Goal: Task Accomplishment & Management: Complete application form

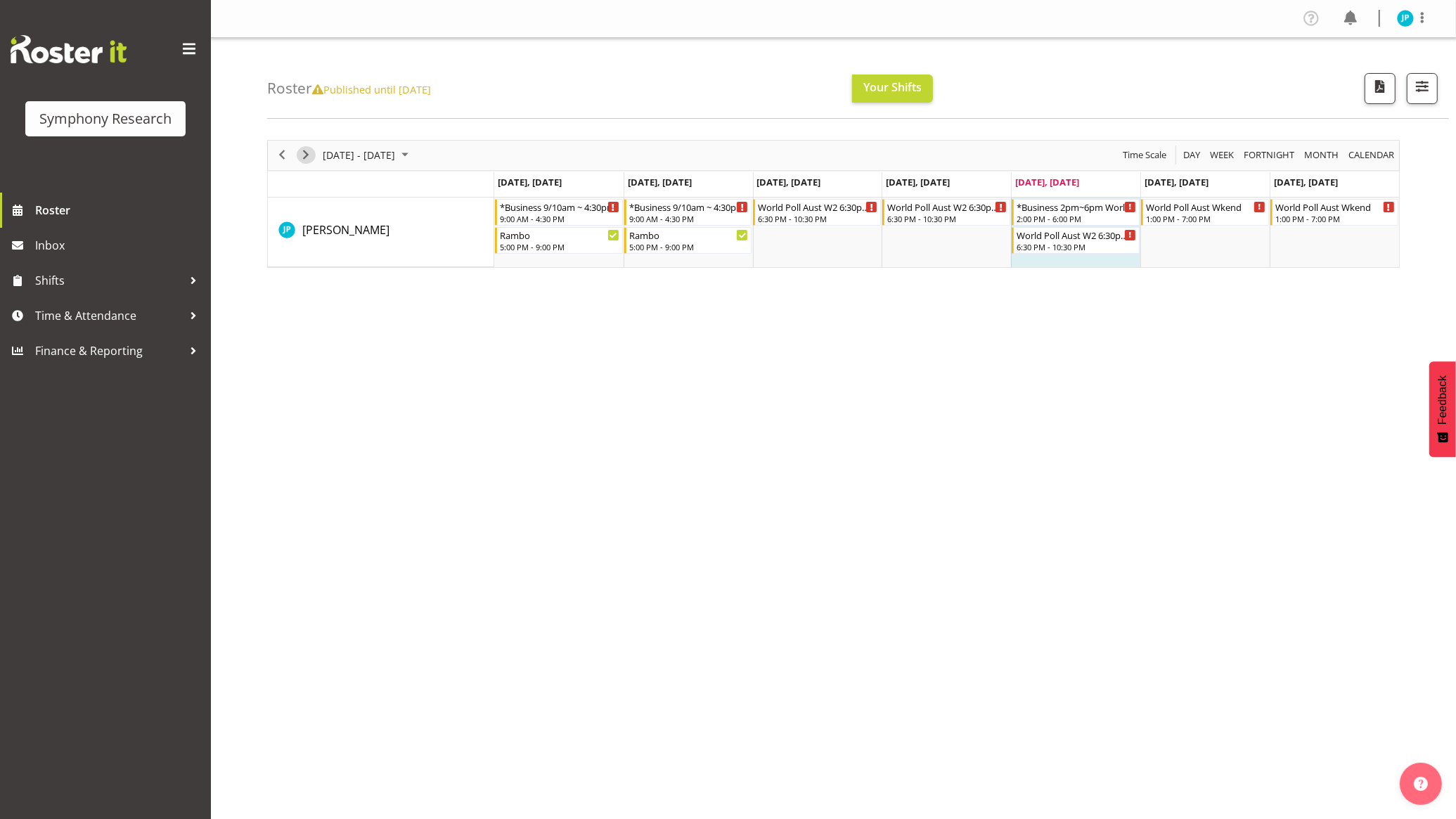
click at [306, 156] on span "Next" at bounding box center [305, 155] width 17 height 17
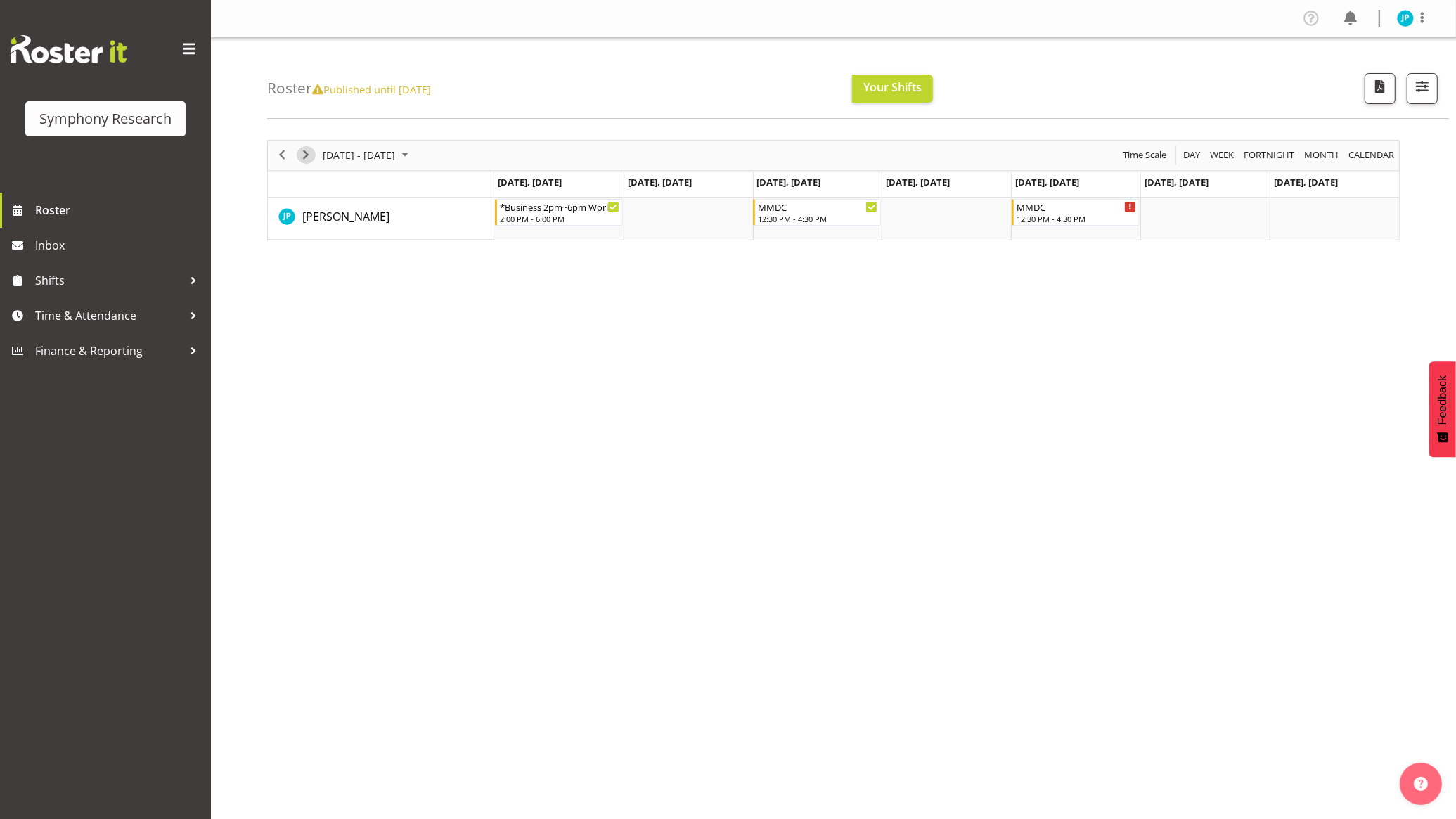
click at [308, 154] on span "Next" at bounding box center [305, 155] width 17 height 17
click at [285, 153] on span "Previous" at bounding box center [281, 155] width 17 height 17
click at [122, 316] on span "Time & Attendance" at bounding box center [109, 315] width 148 height 21
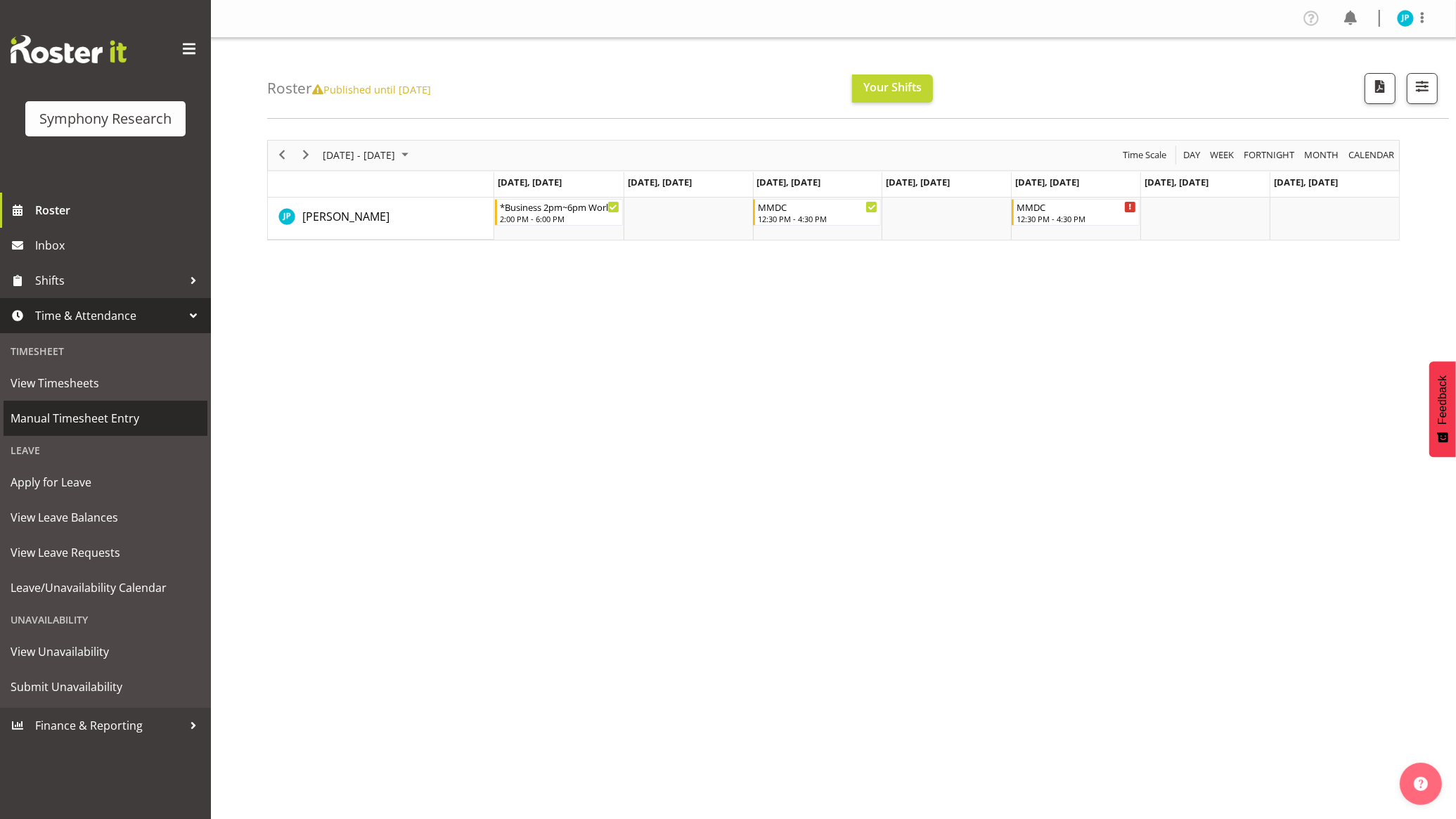
click at [105, 425] on span "Manual Timesheet Entry" at bounding box center [106, 418] width 190 height 21
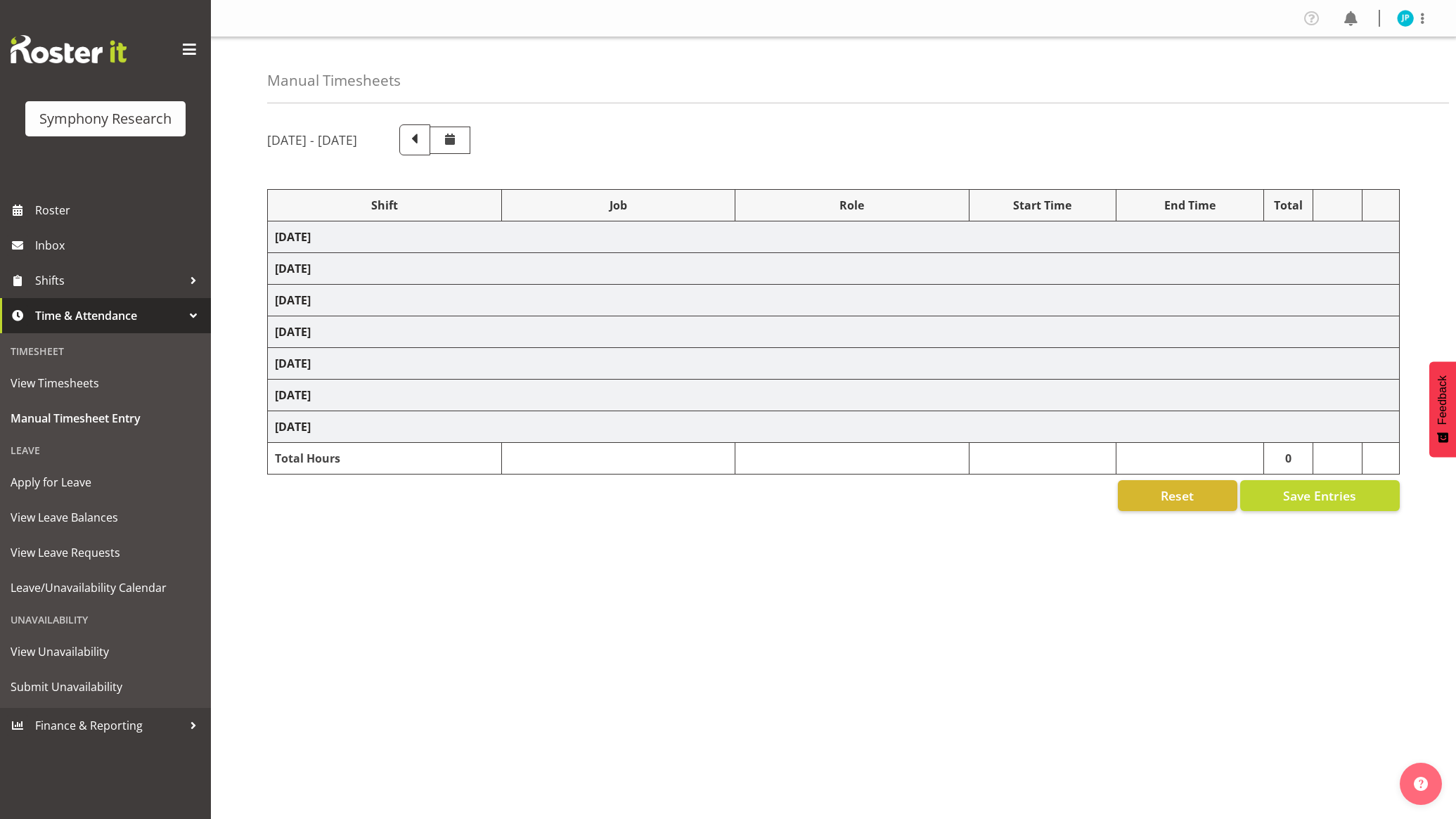
select select "26078"
select select
select select "47"
select select "26078"
select select "10731"
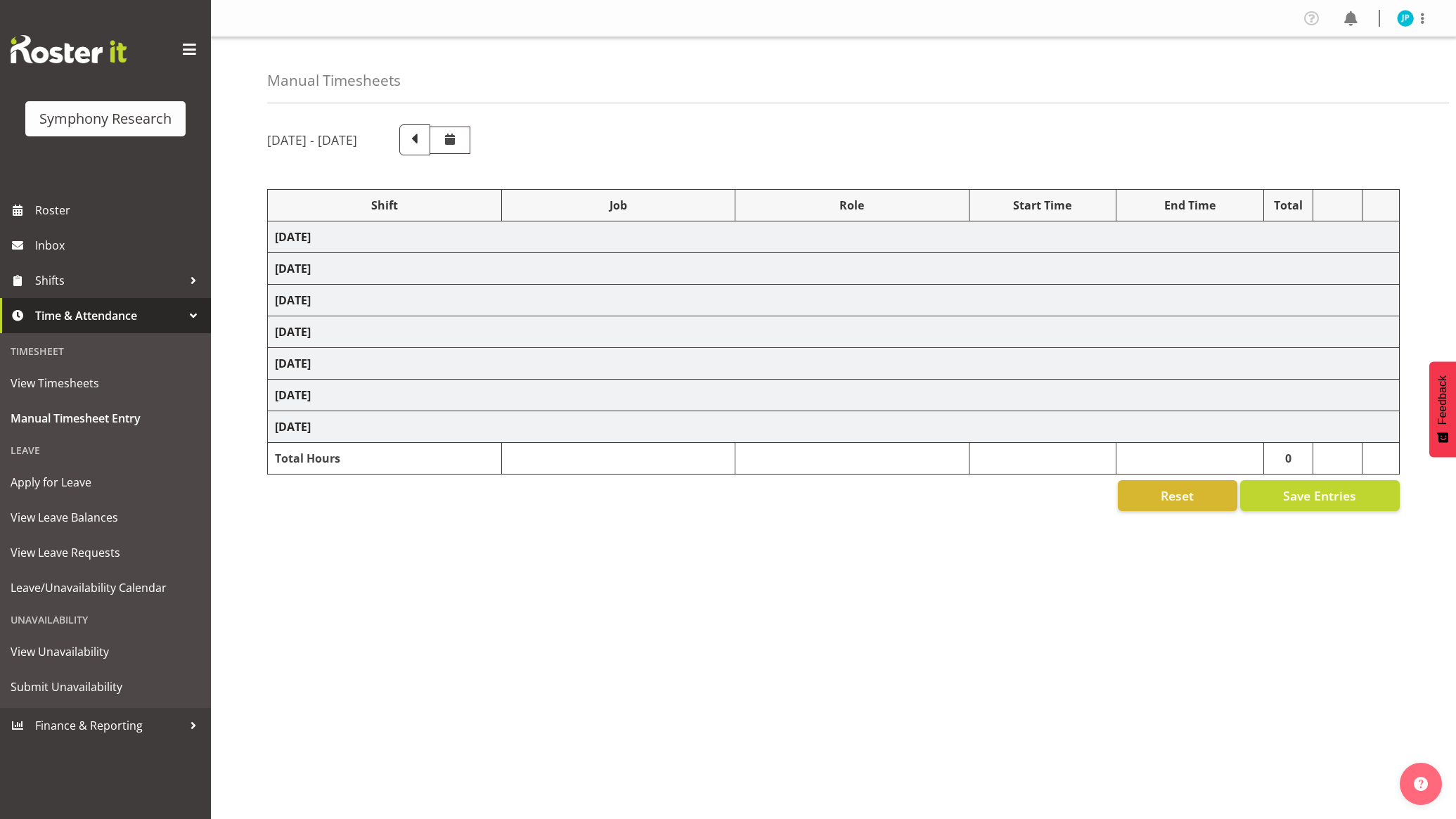
select select "26078"
select select
select select "47"
select select "26078"
select select
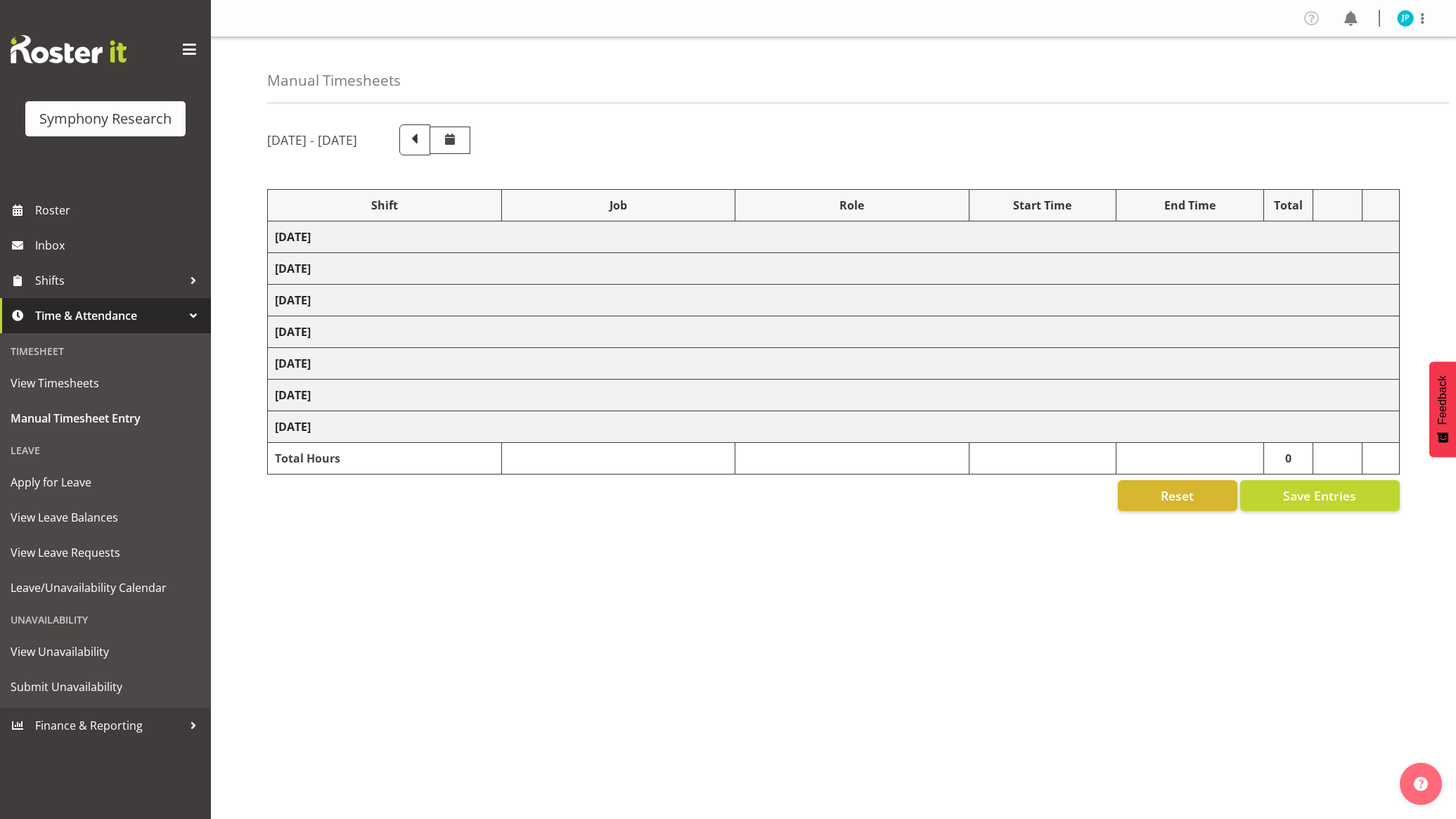
select select "26078"
select select
select select "47"
select select "26078"
select select "10731"
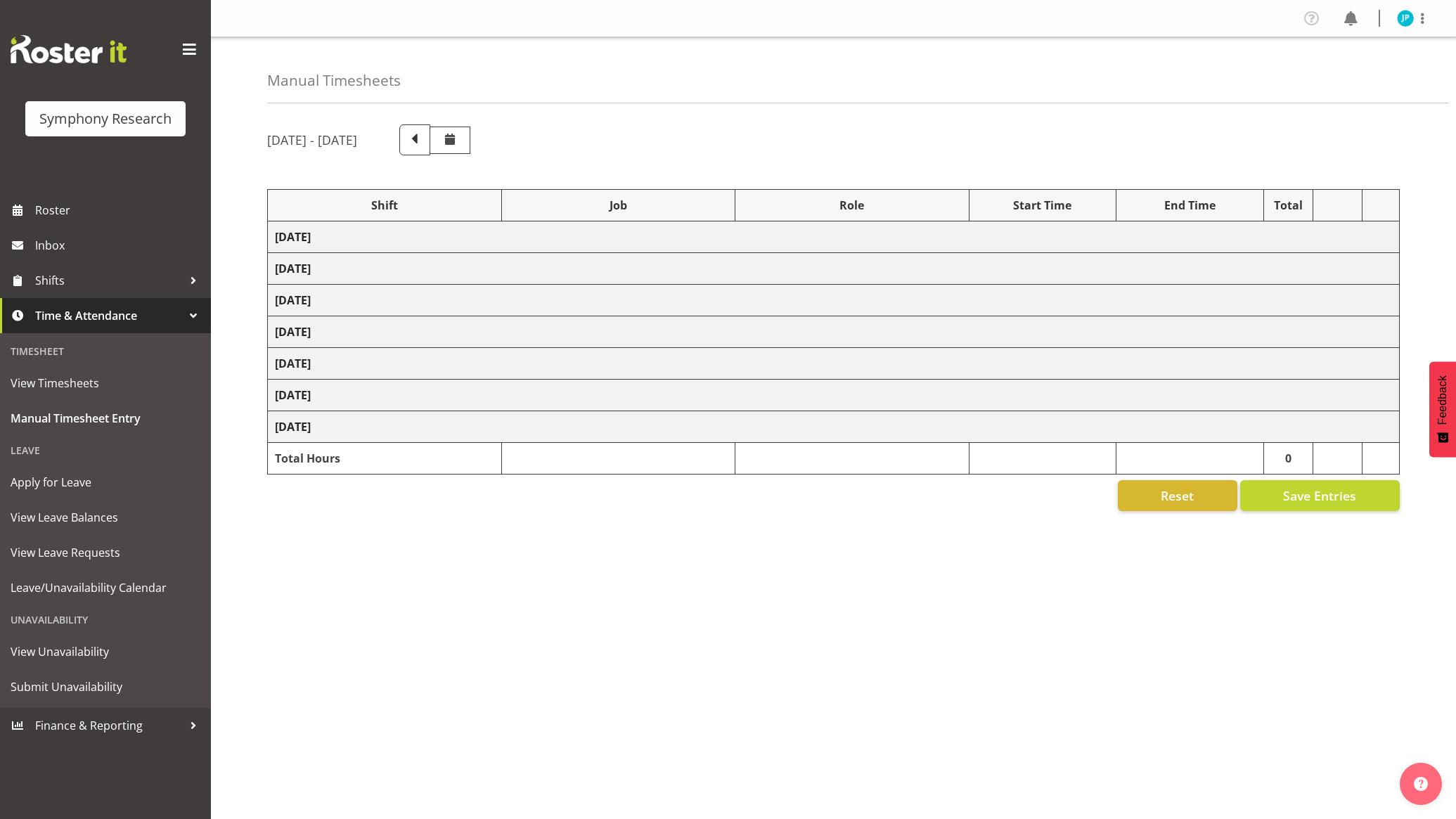
select select "47"
select select "26078"
select select "10499"
select select "47"
select select "56692"
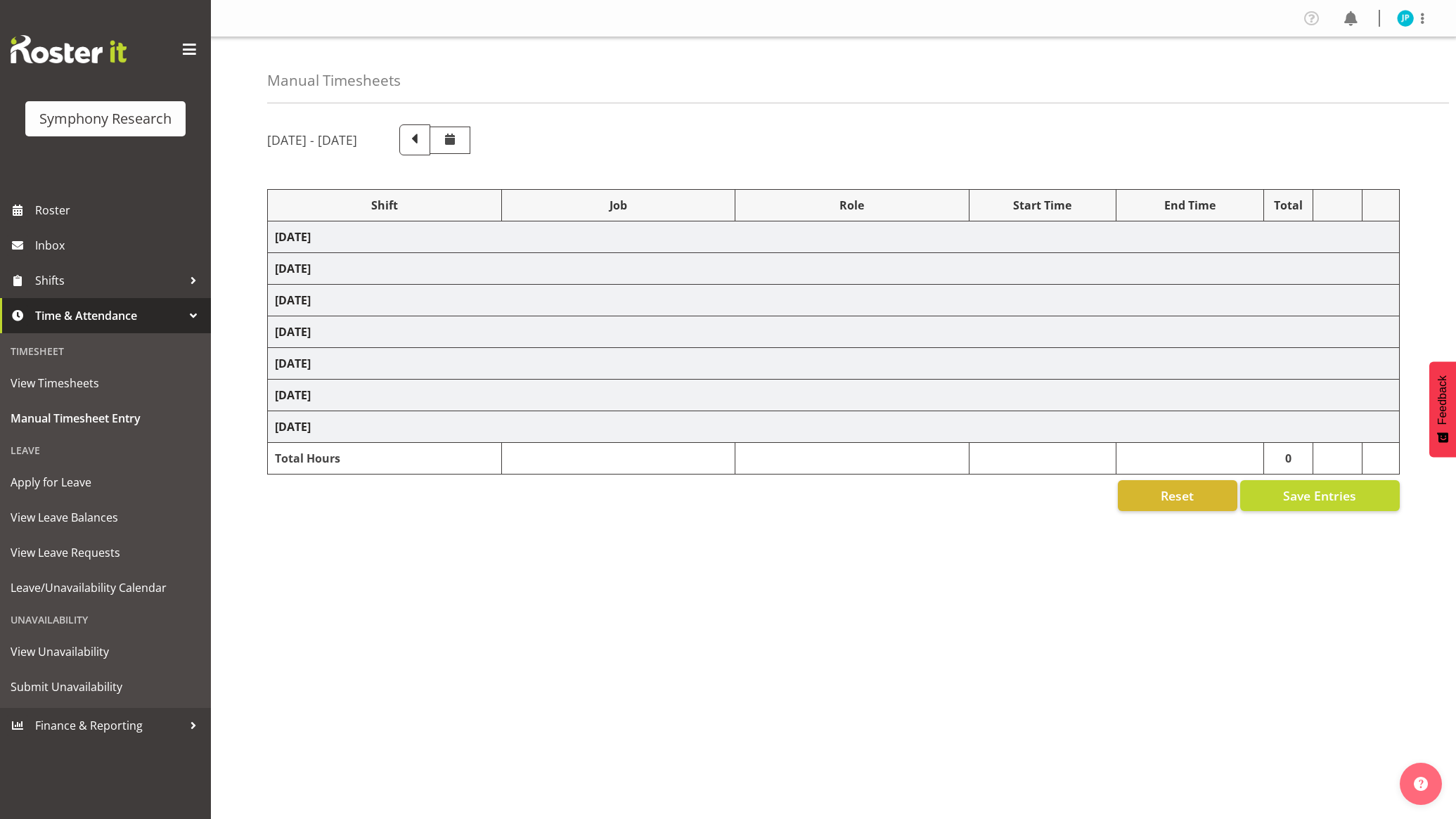
select select "10499"
select select "47"
select select "56692"
select select "10499"
select select "47"
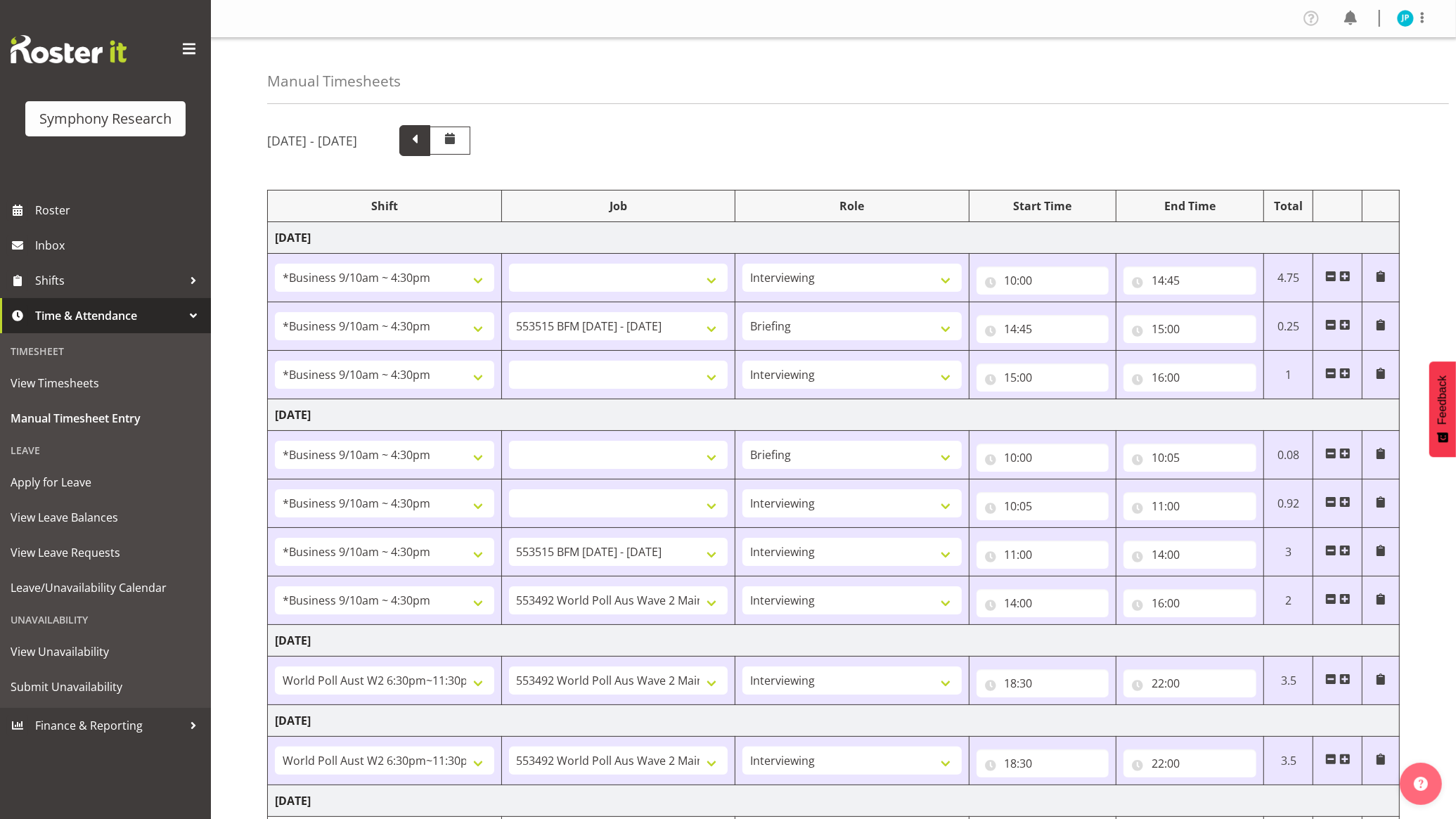
click at [424, 146] on span at bounding box center [415, 138] width 18 height 18
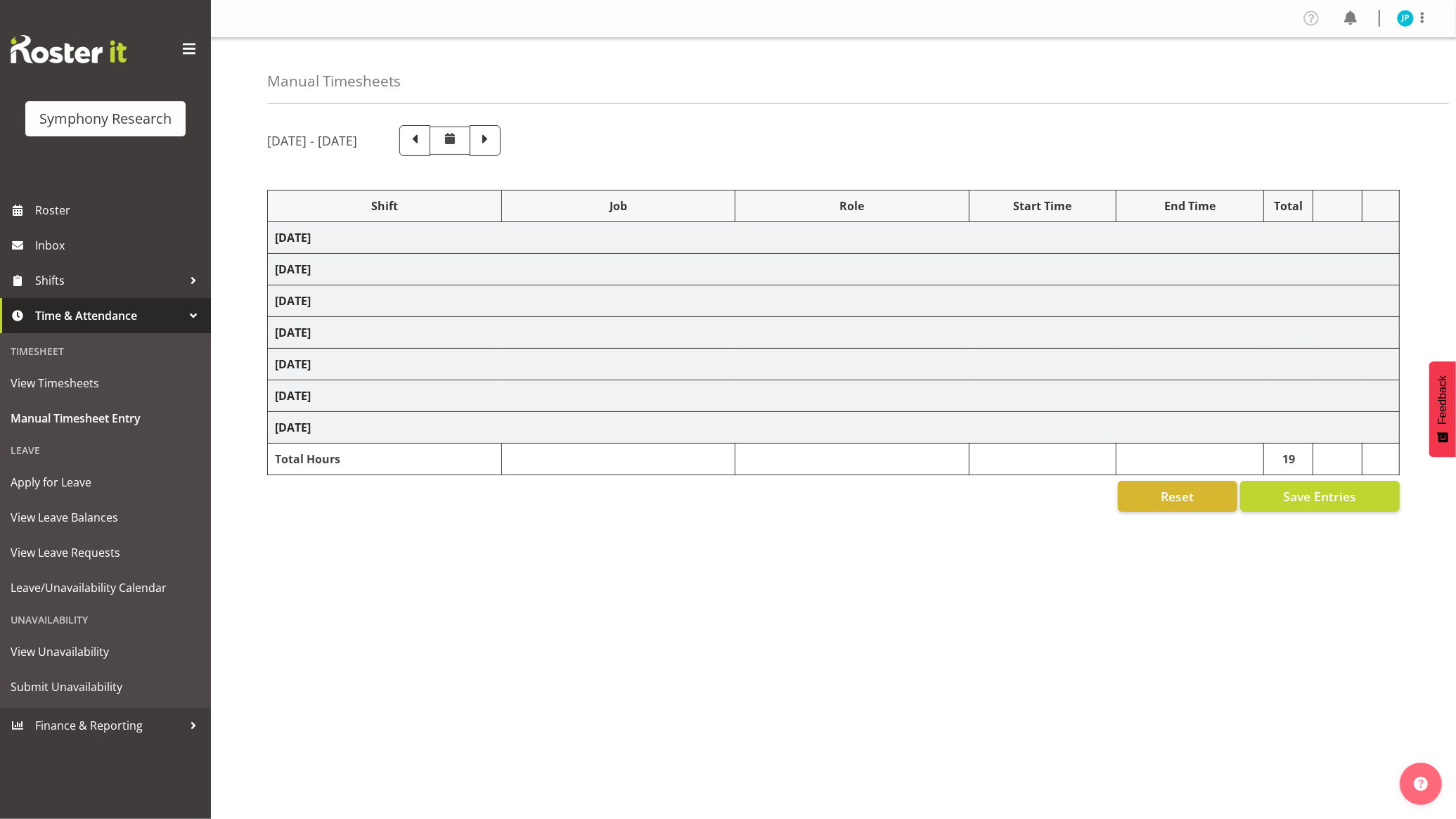
select select "26078"
select select
select select "47"
select select "26078"
select select "10499"
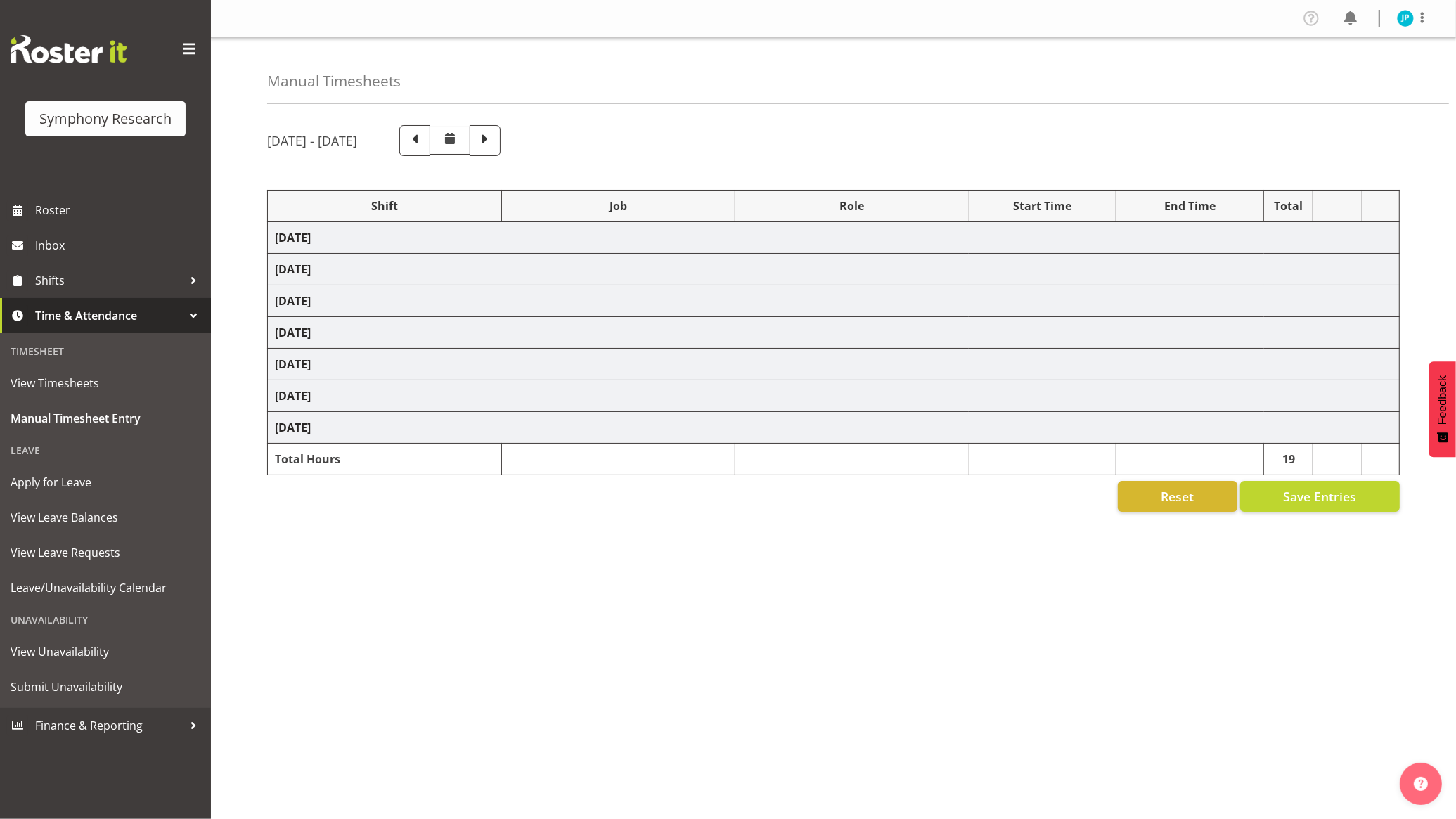
select select "47"
select select "48116"
select select
select select "47"
select select "26078"
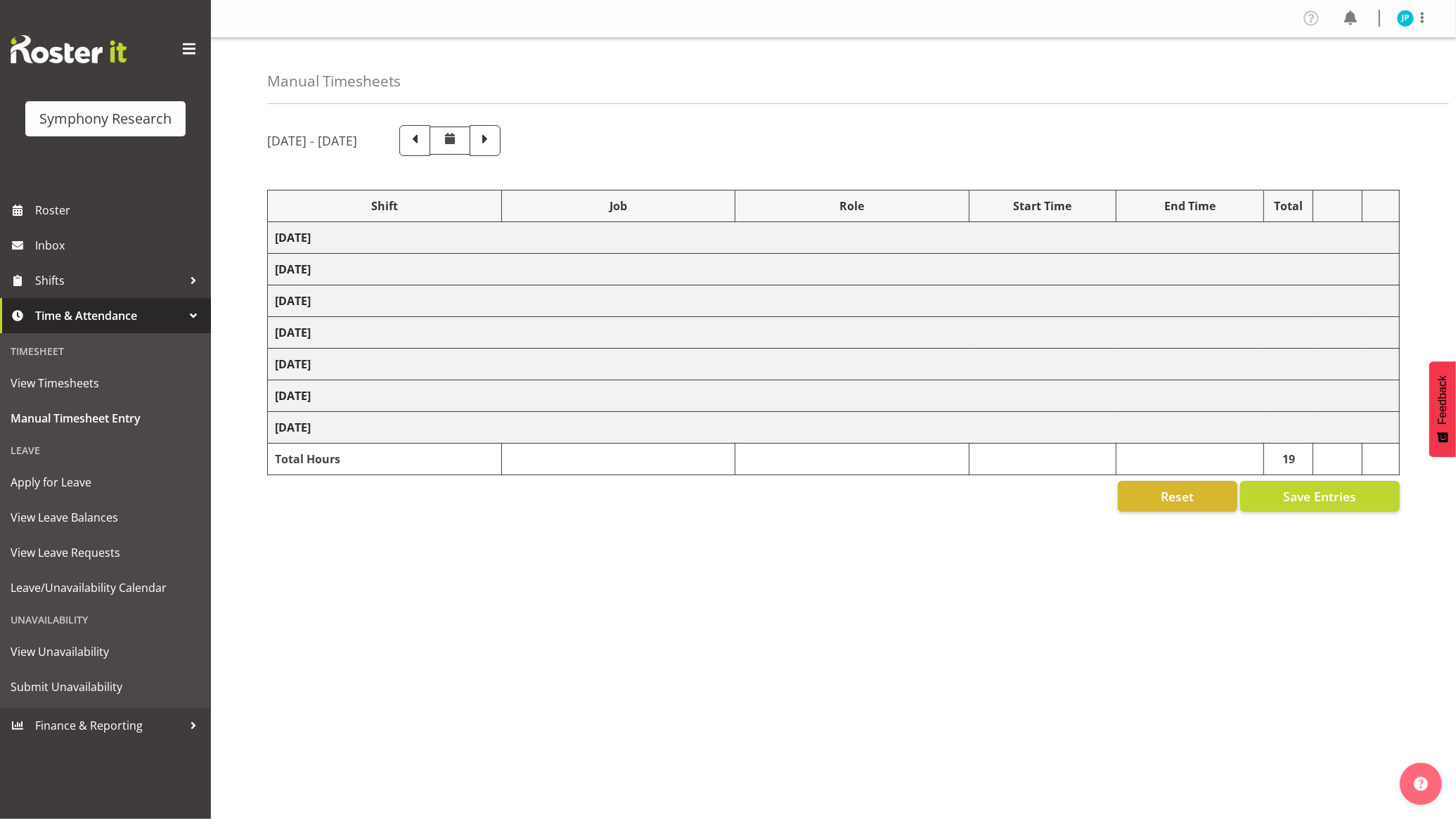
select select
select select "47"
select select "103"
select select "10499"
select select "47"
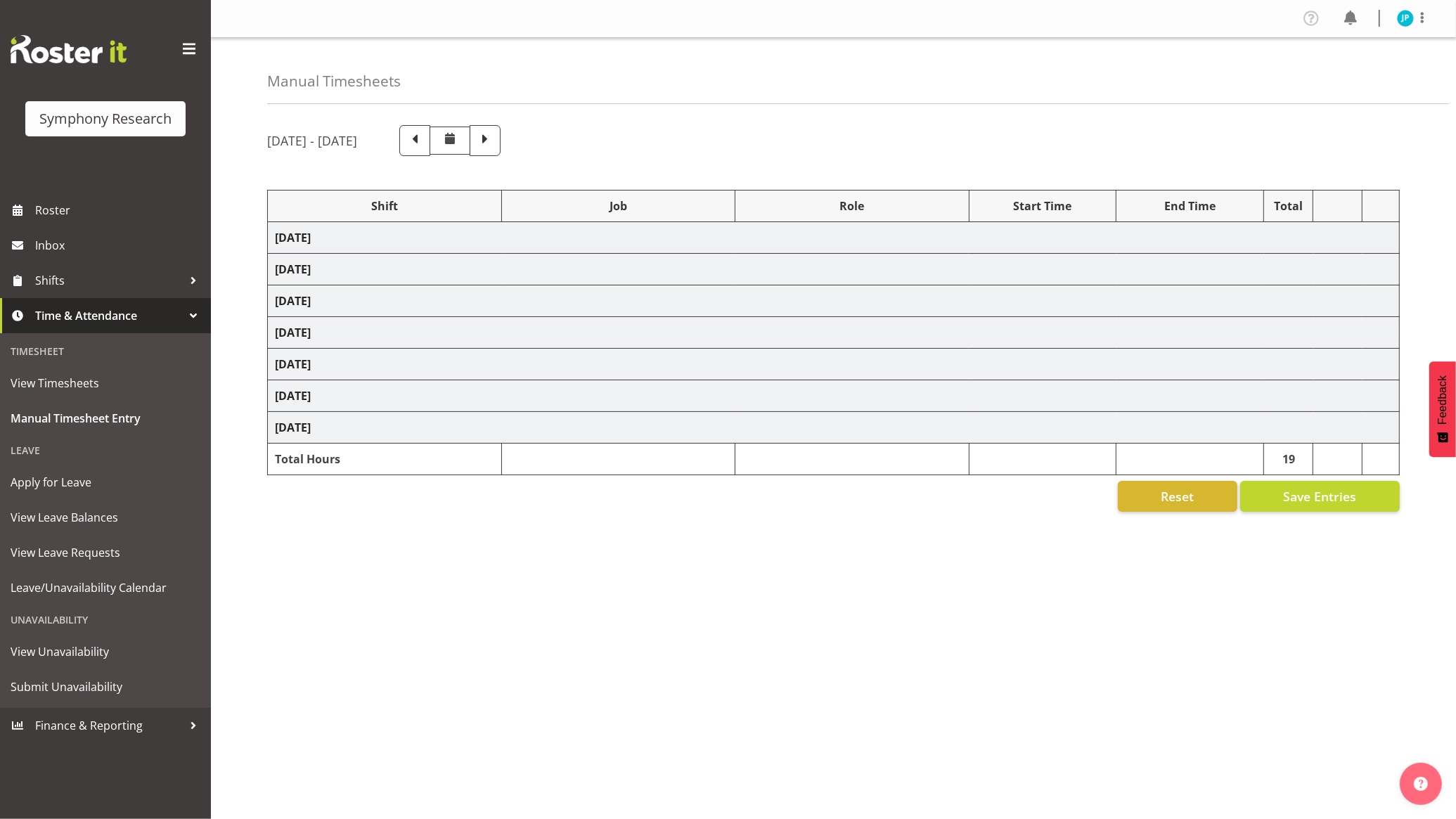
select select "48116"
select select
select select "47"
select select "48116"
select select "10499"
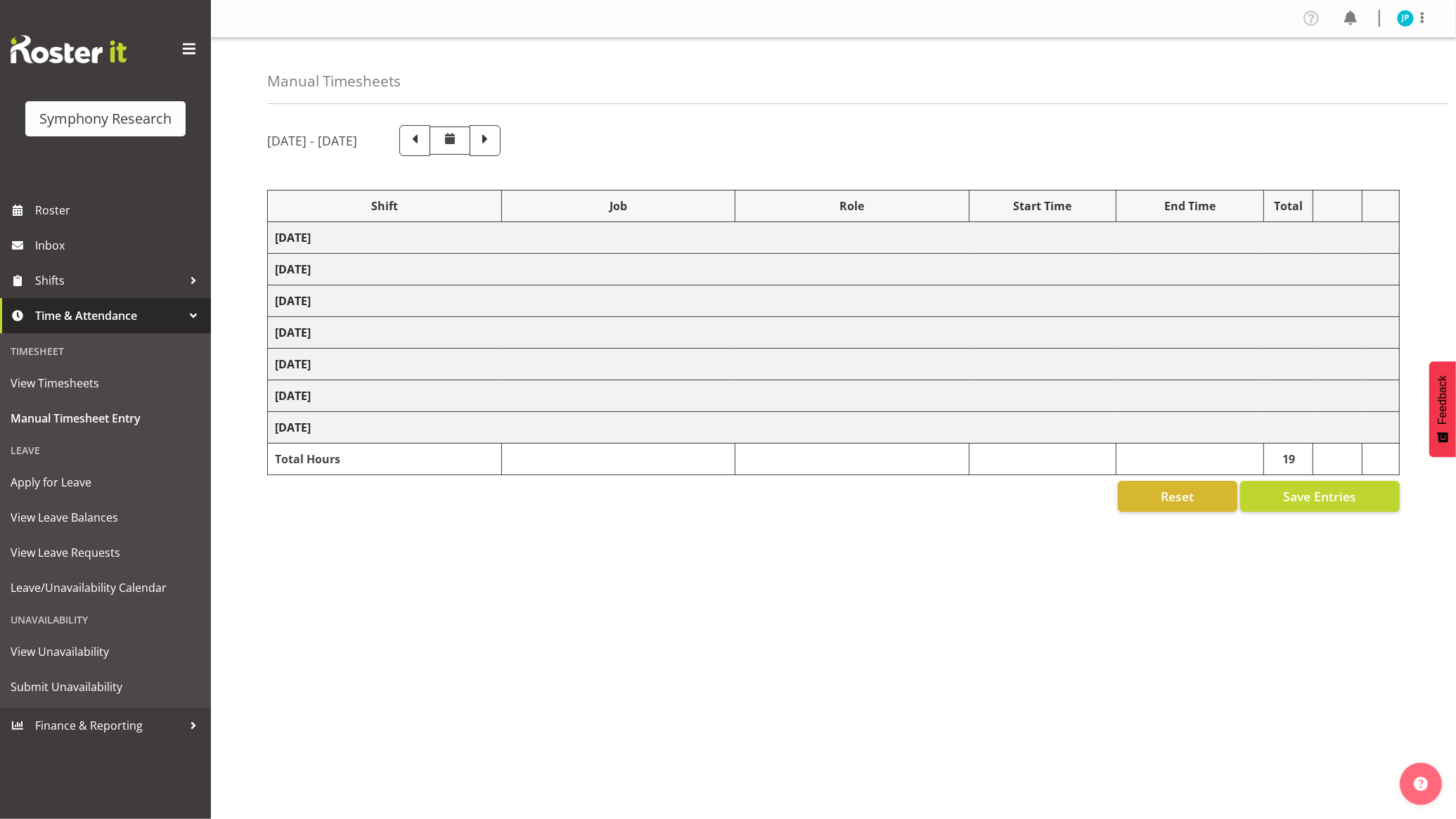
select select "47"
select select "56692"
select select "10499"
select select "47"
select select "103"
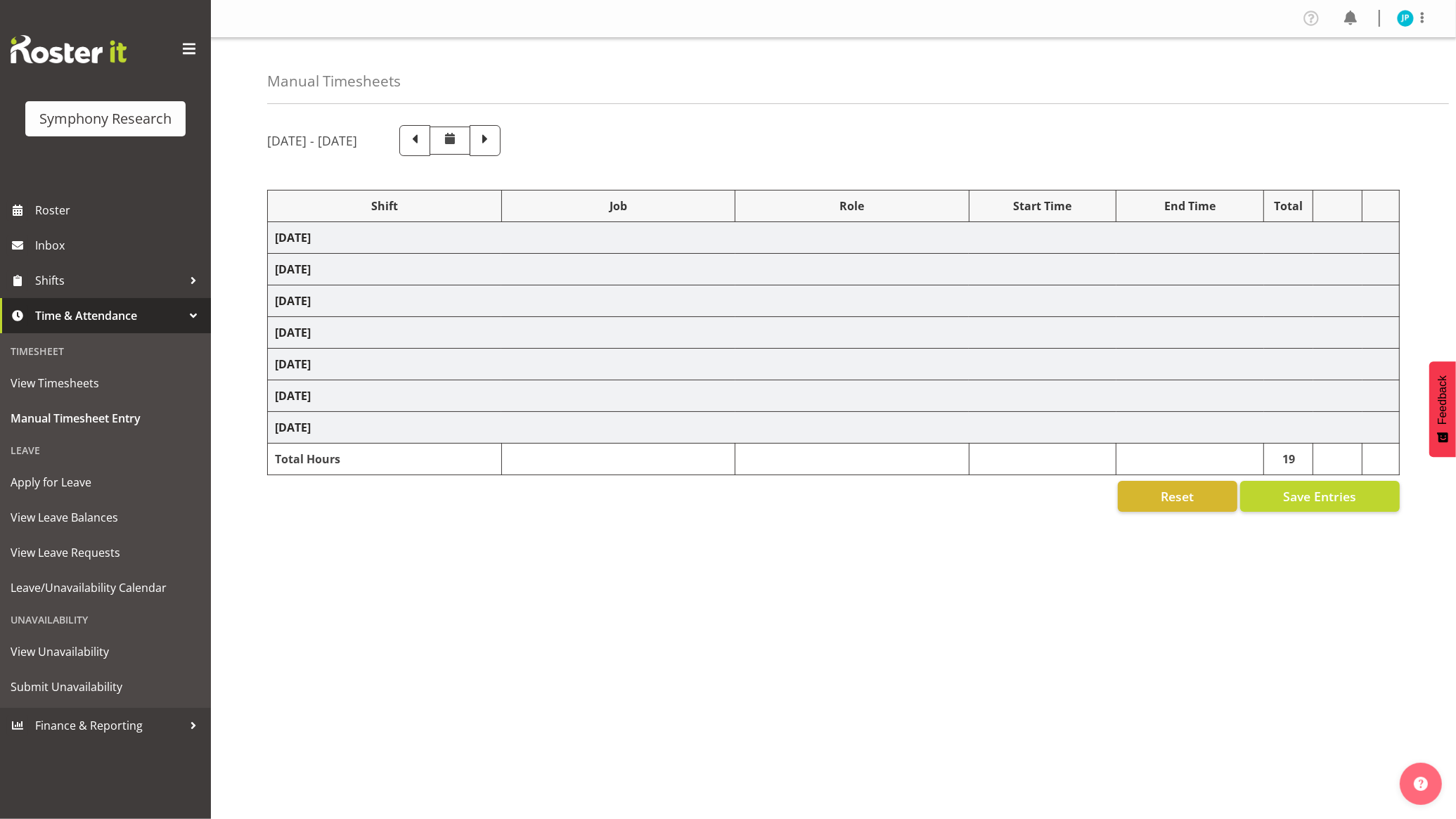
select select "10499"
select select "47"
select select "103"
select select
select select "103"
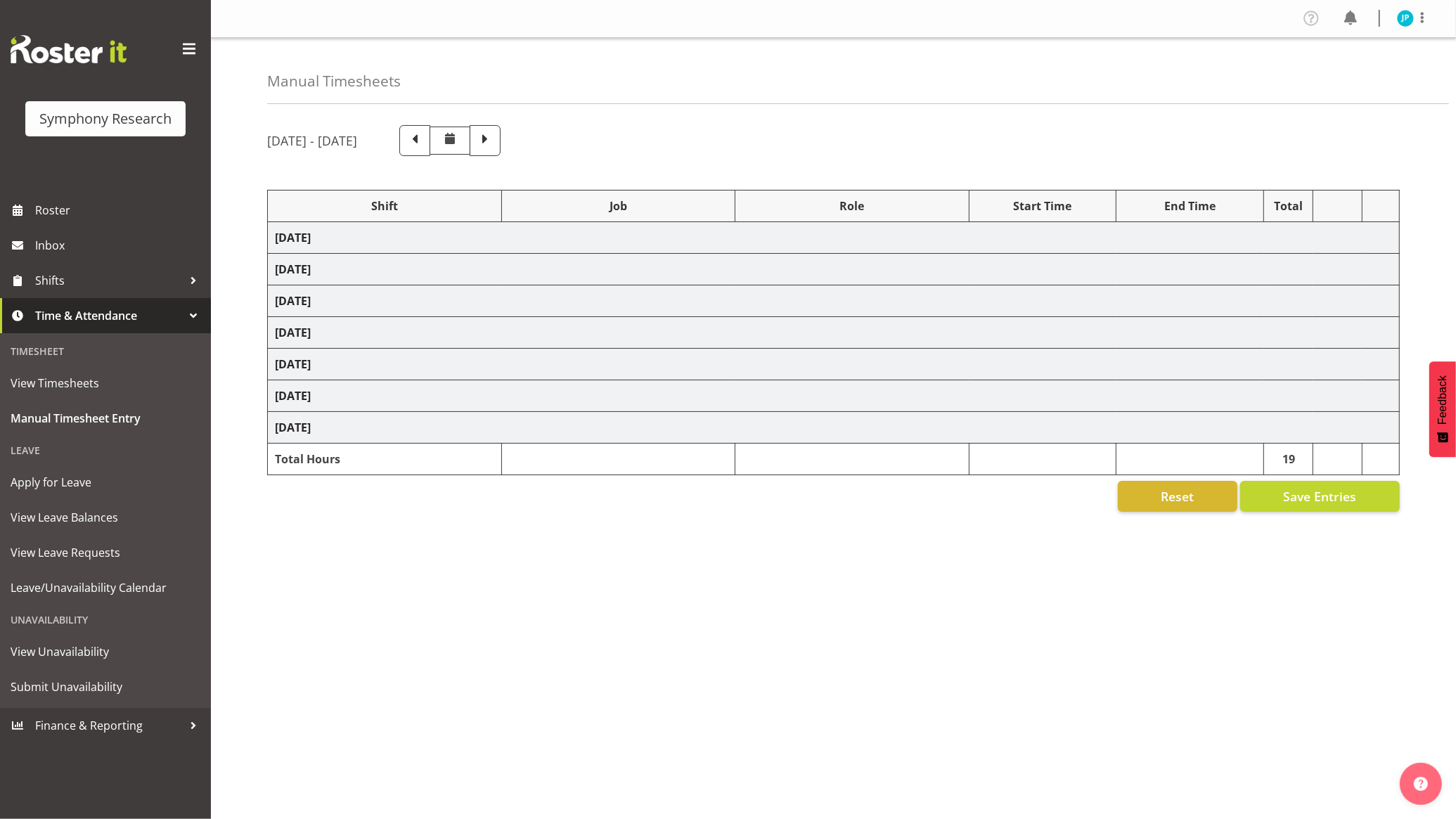
select select "10499"
select select "47"
select select "56692"
select select "10499"
select select "47"
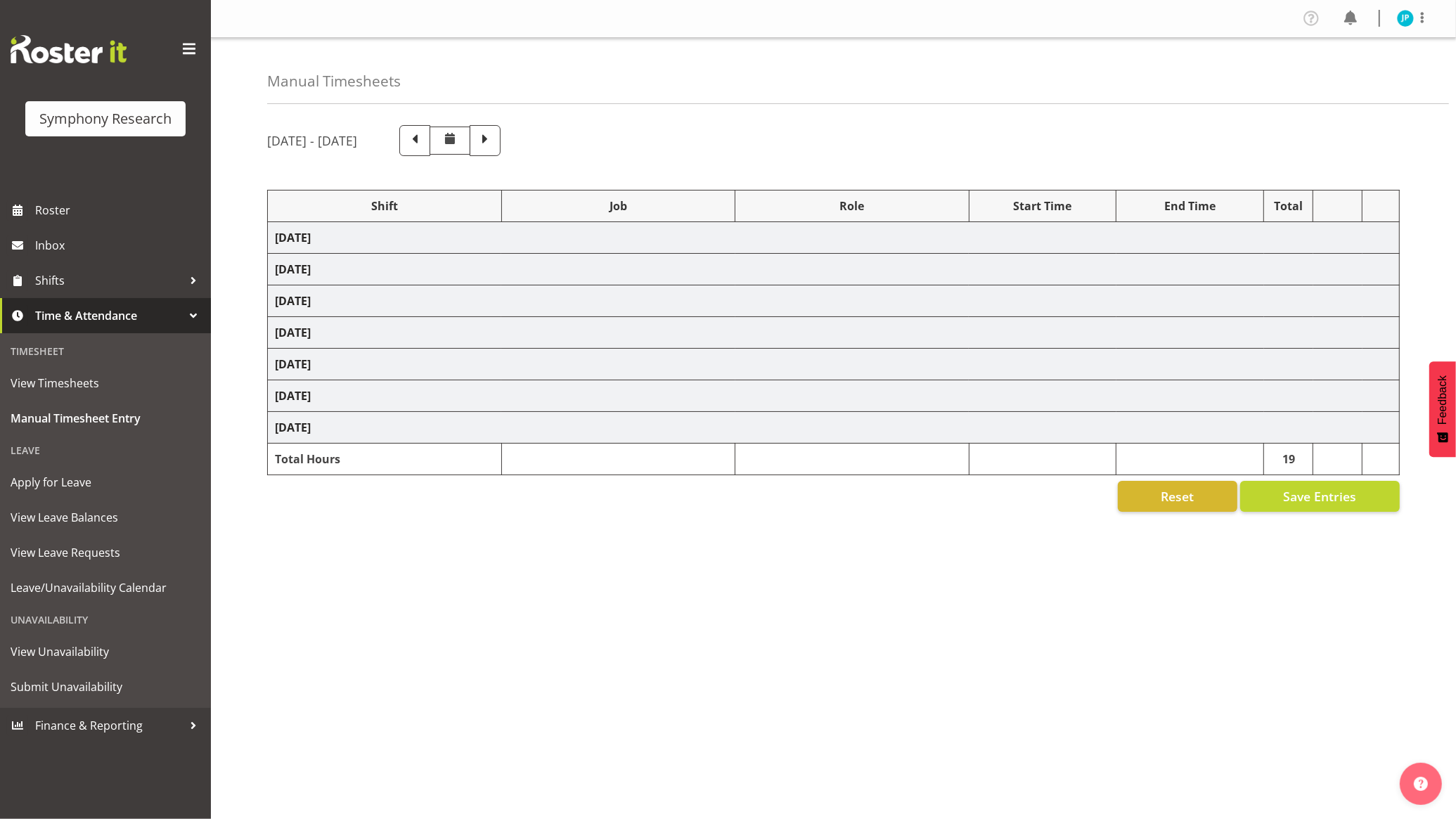
select select "103"
select select "10499"
select select "47"
select select "56692"
select select "10499"
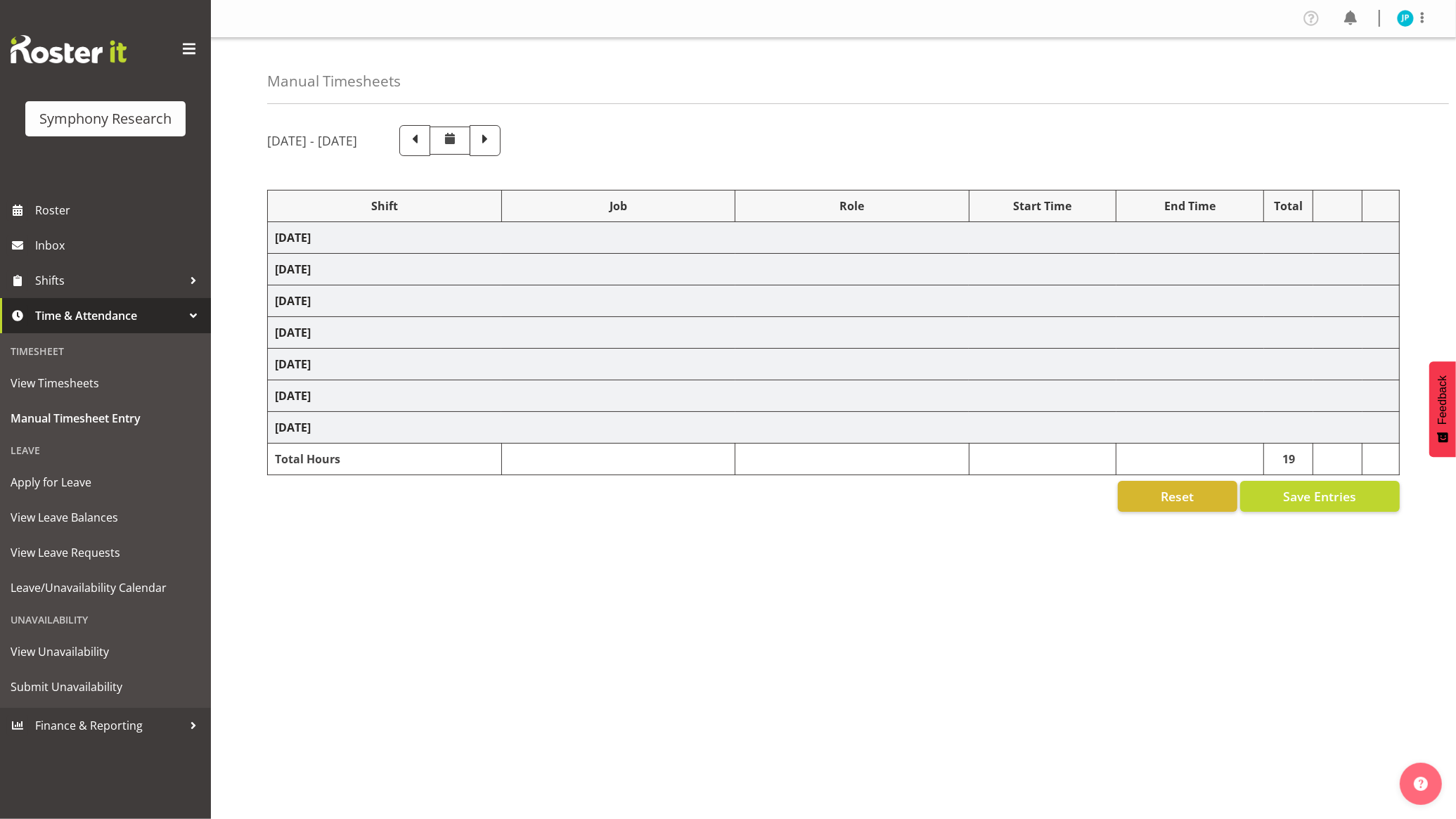
select select "47"
select select
select select "11547"
select select "10499"
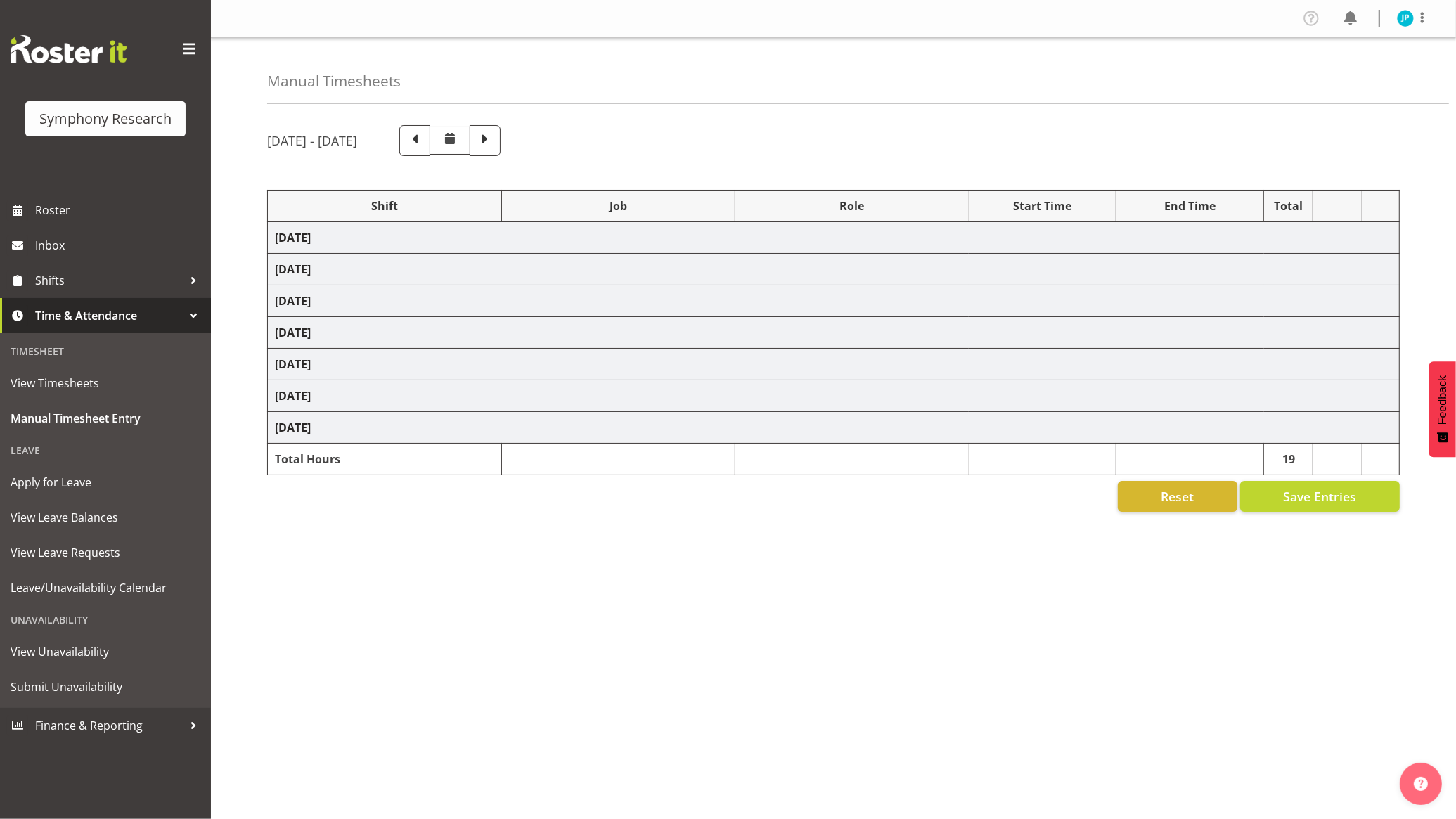
select select "47"
select select
select select "47"
select select "11547"
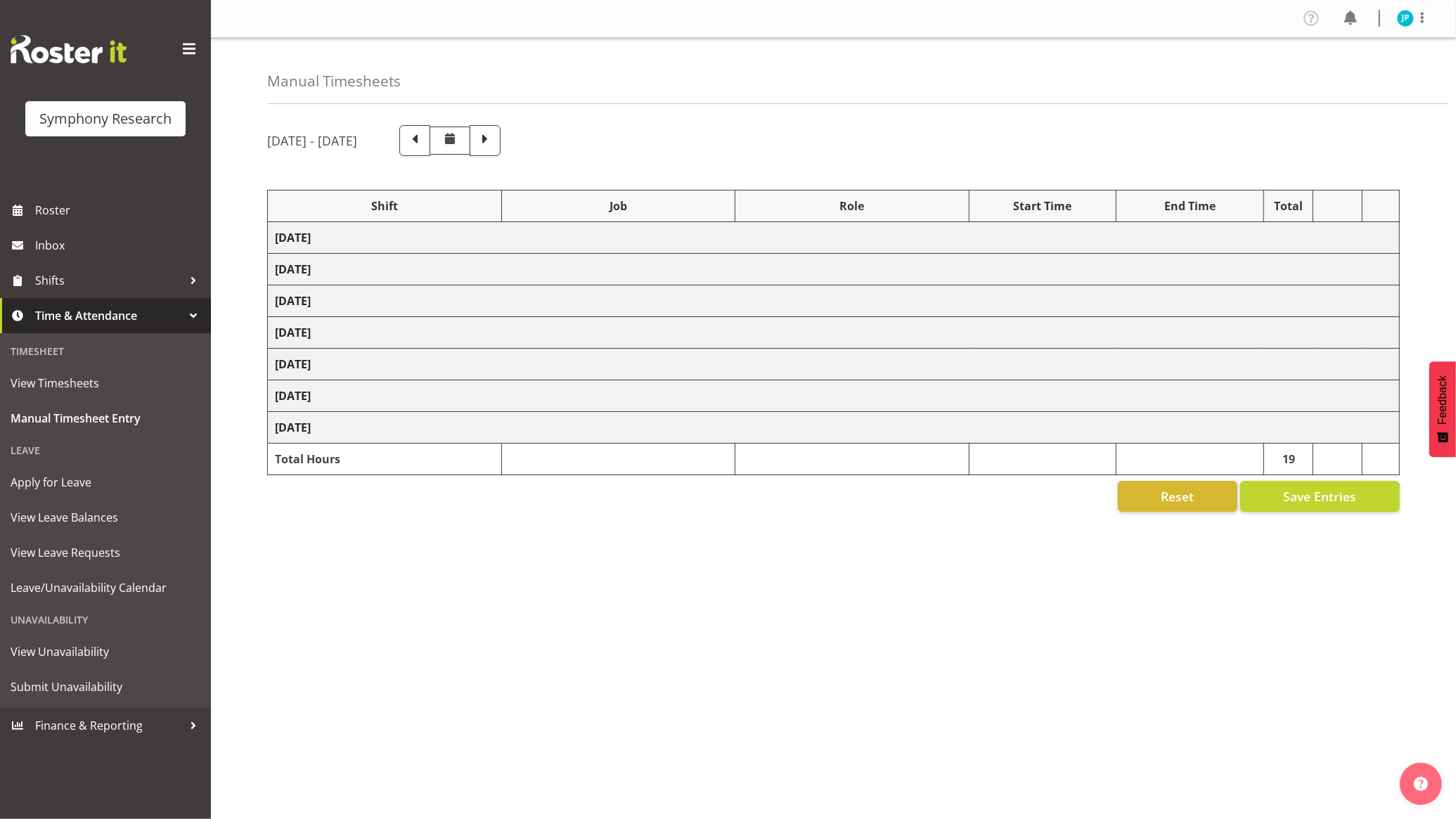
select select "10499"
select select "47"
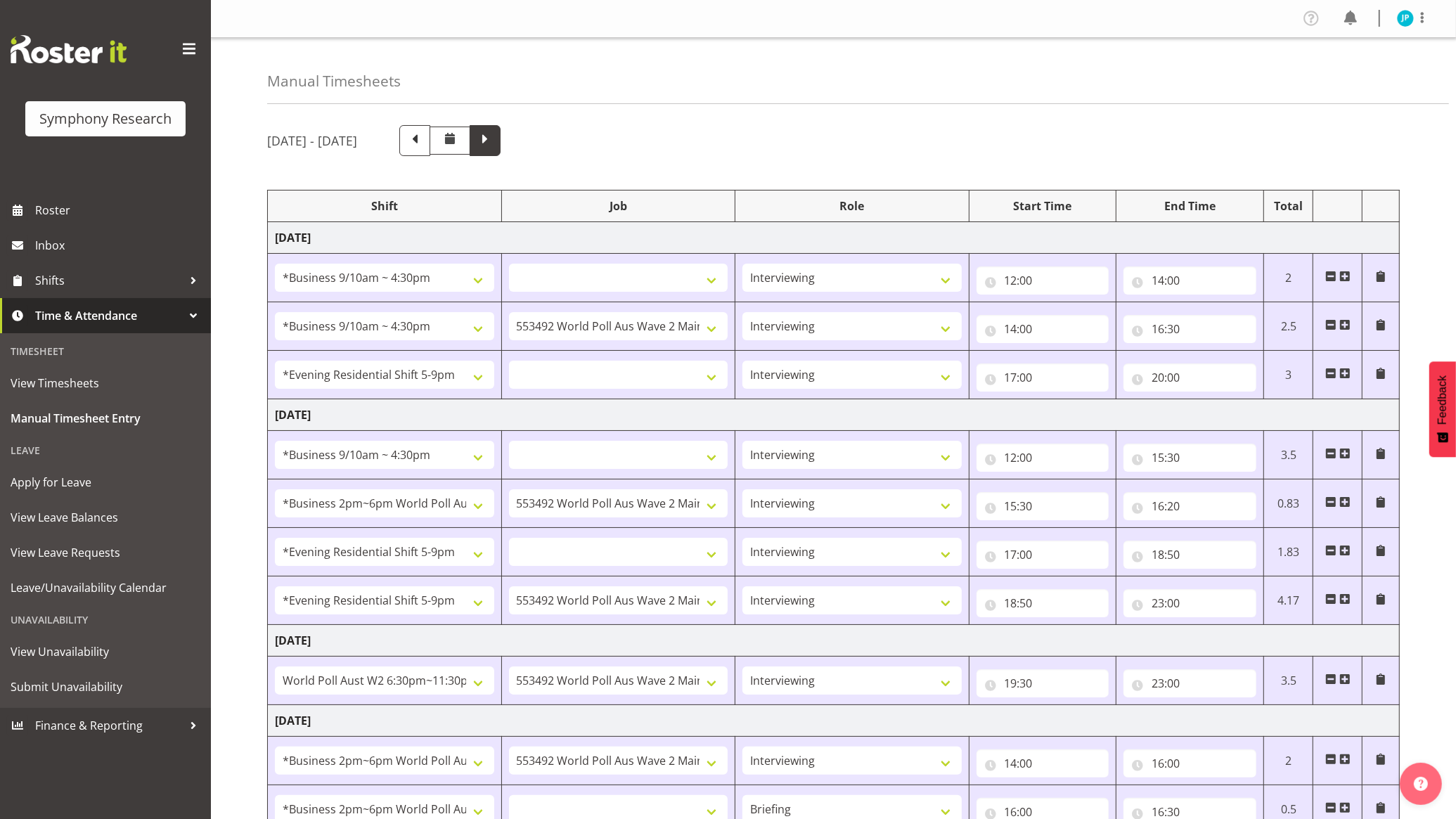
click at [494, 134] on span at bounding box center [485, 138] width 18 height 18
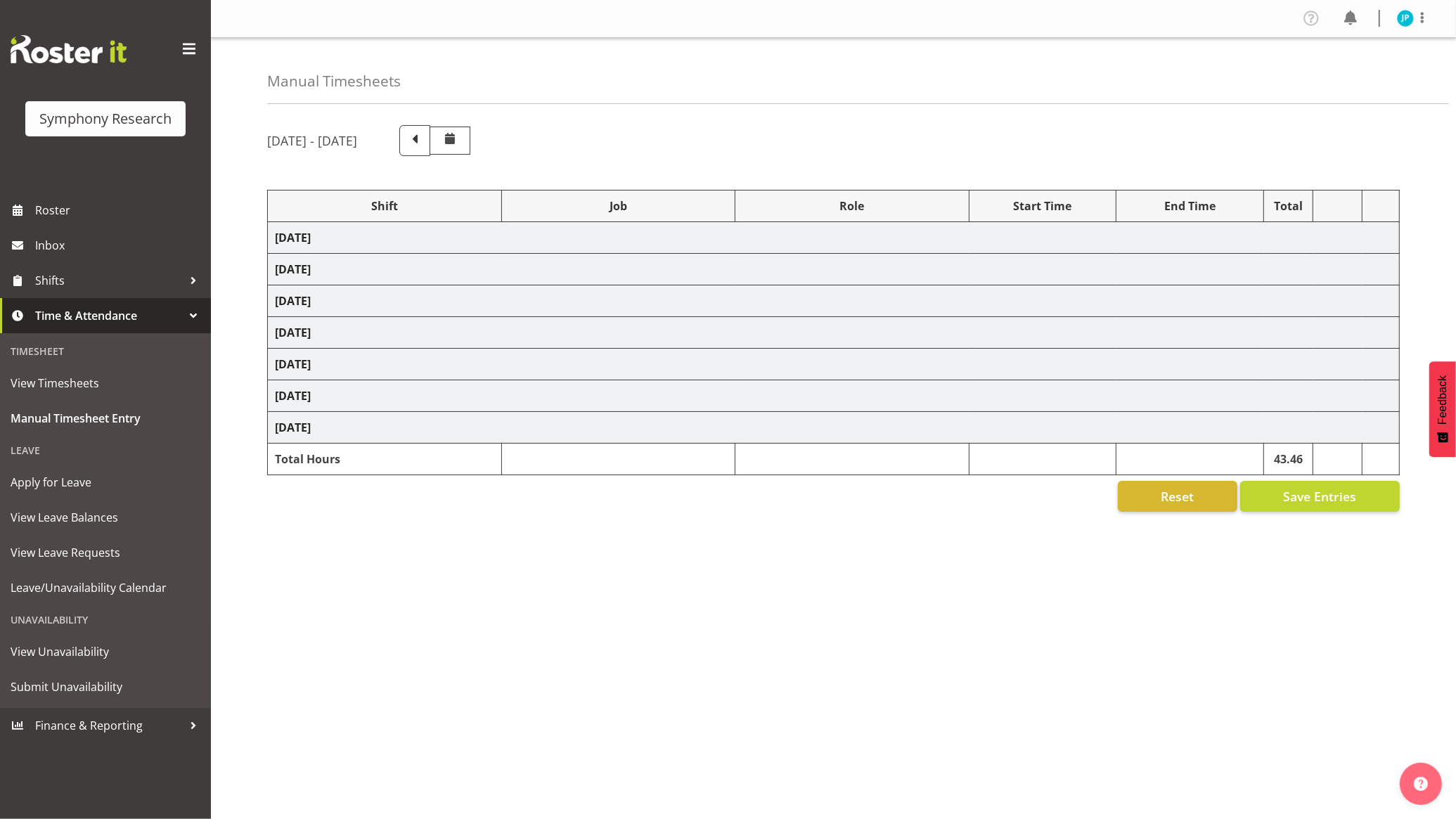
select select "26078"
select select
select select "47"
select select "26078"
select select "10731"
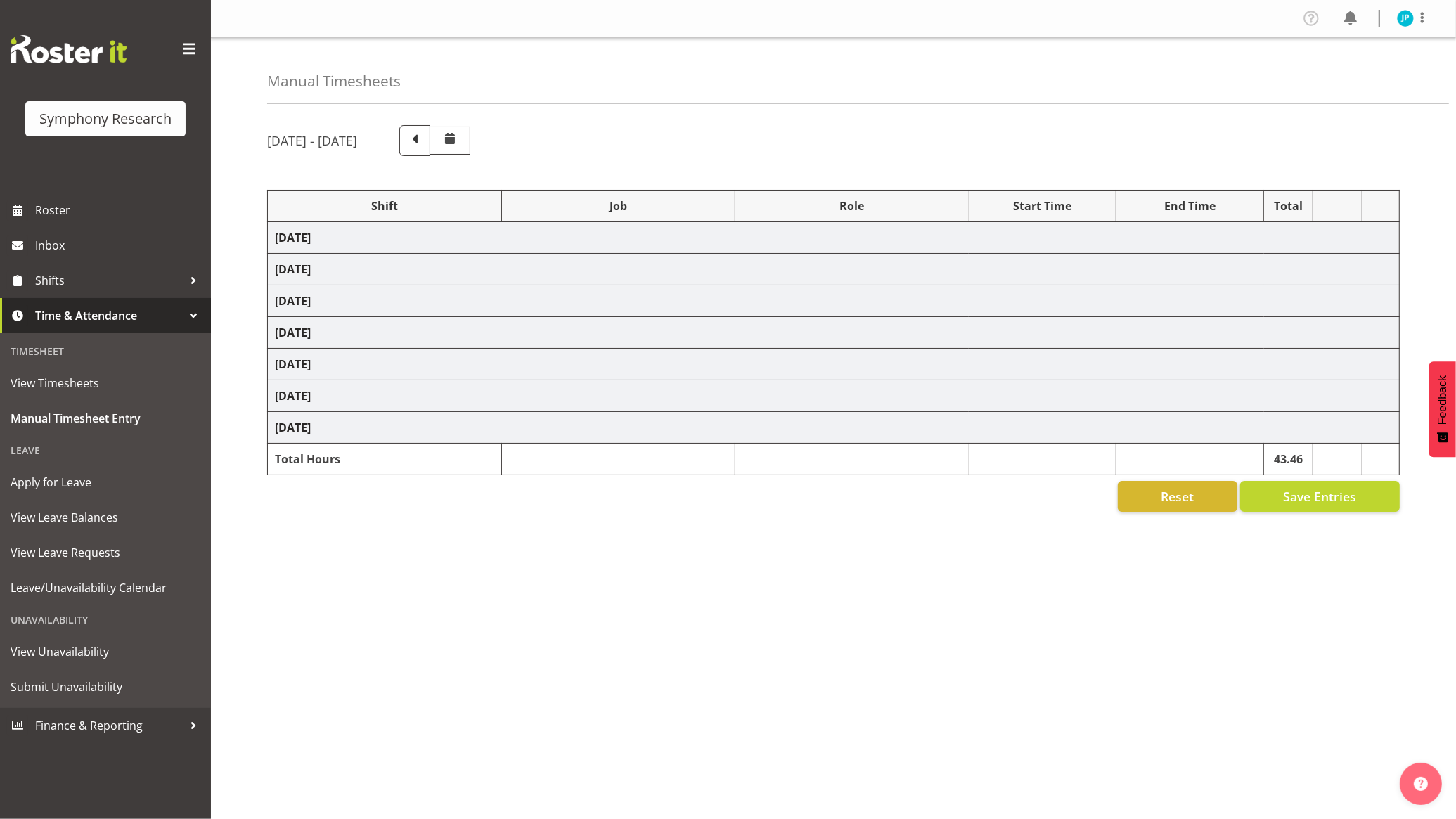
select select "26078"
select select
select select "47"
select select "26078"
select select
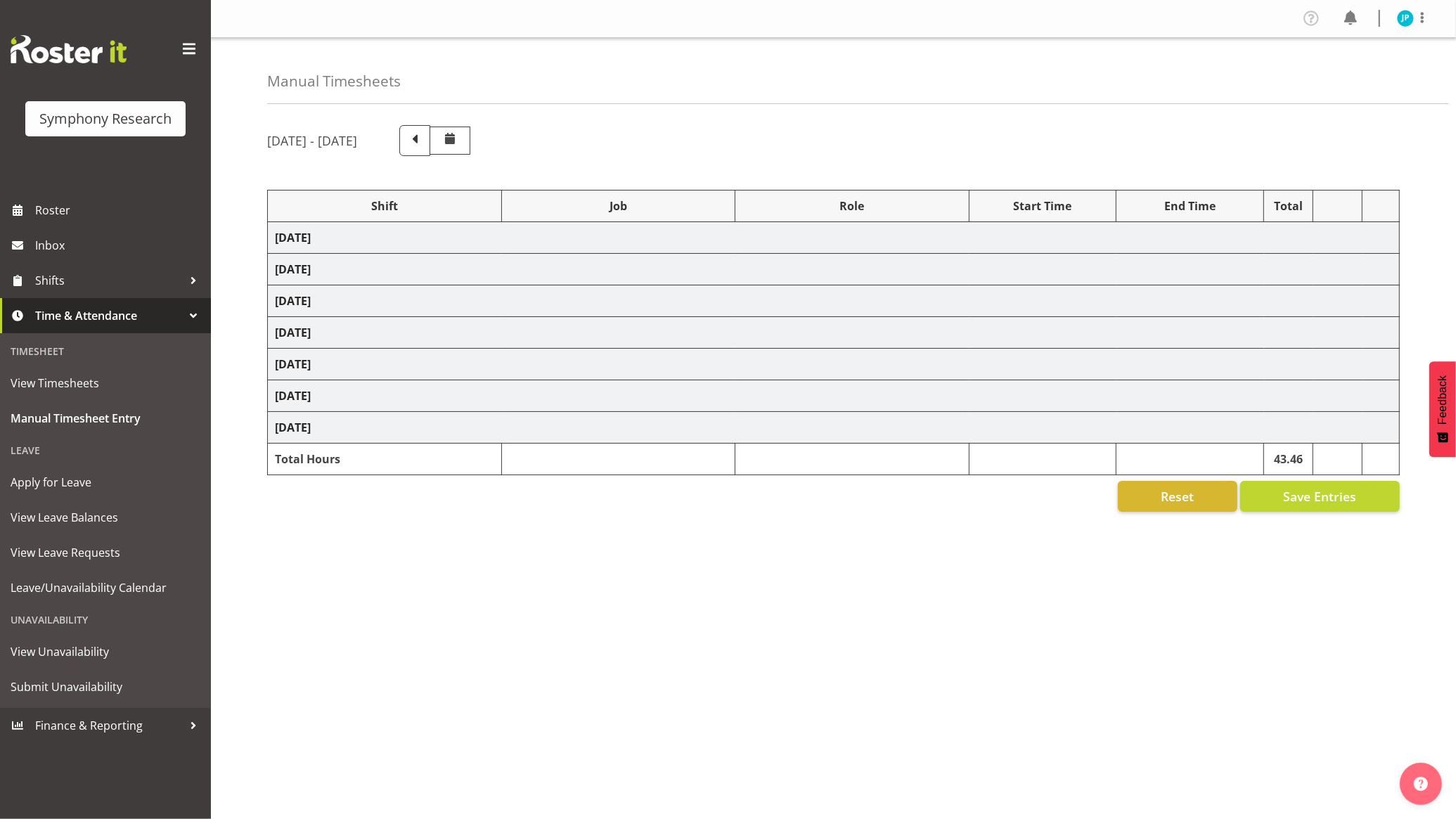
select select "26078"
select select
select select "47"
select select "26078"
select select "10731"
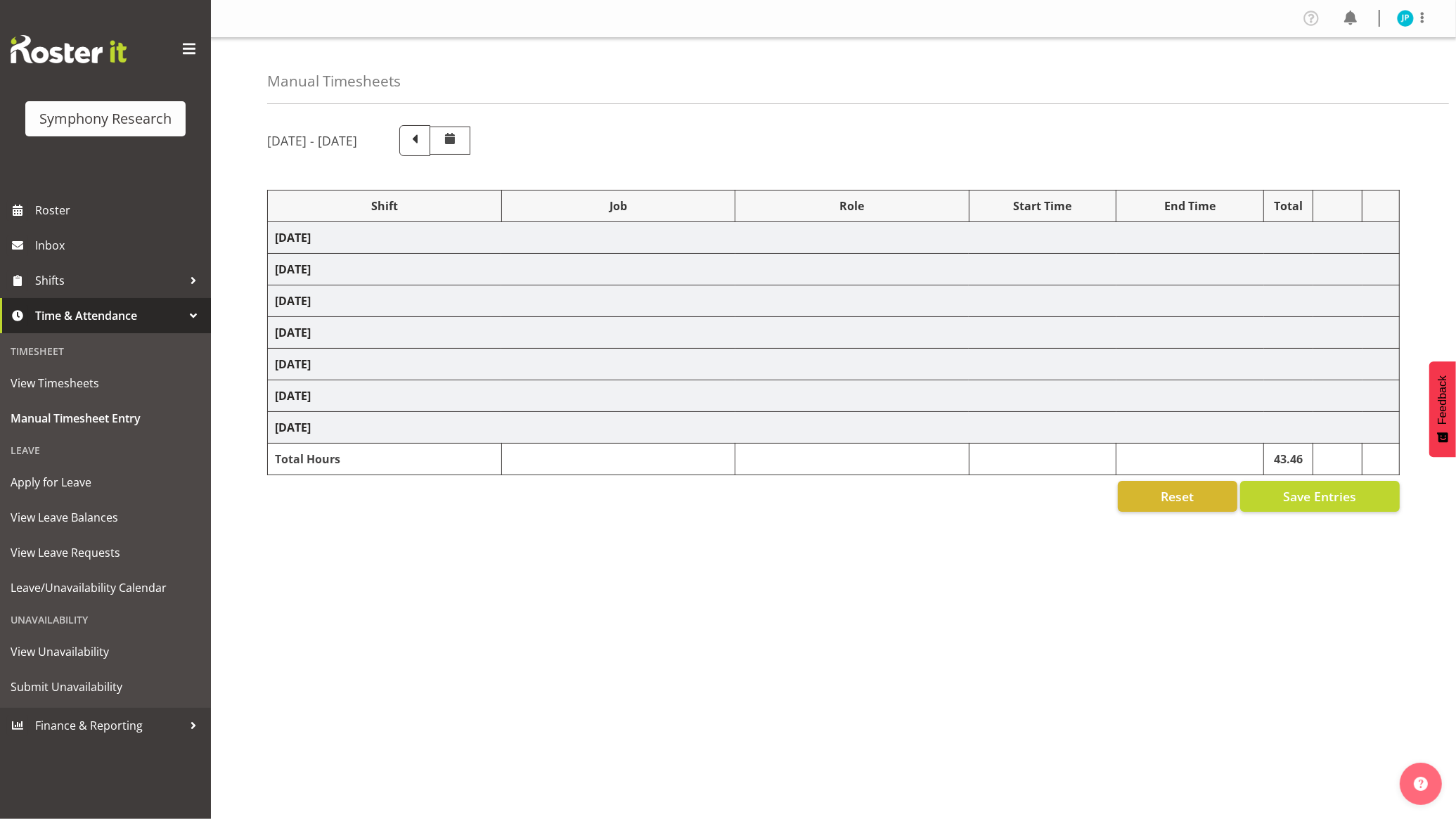
select select "47"
select select "26078"
select select "10499"
select select "47"
select select "56692"
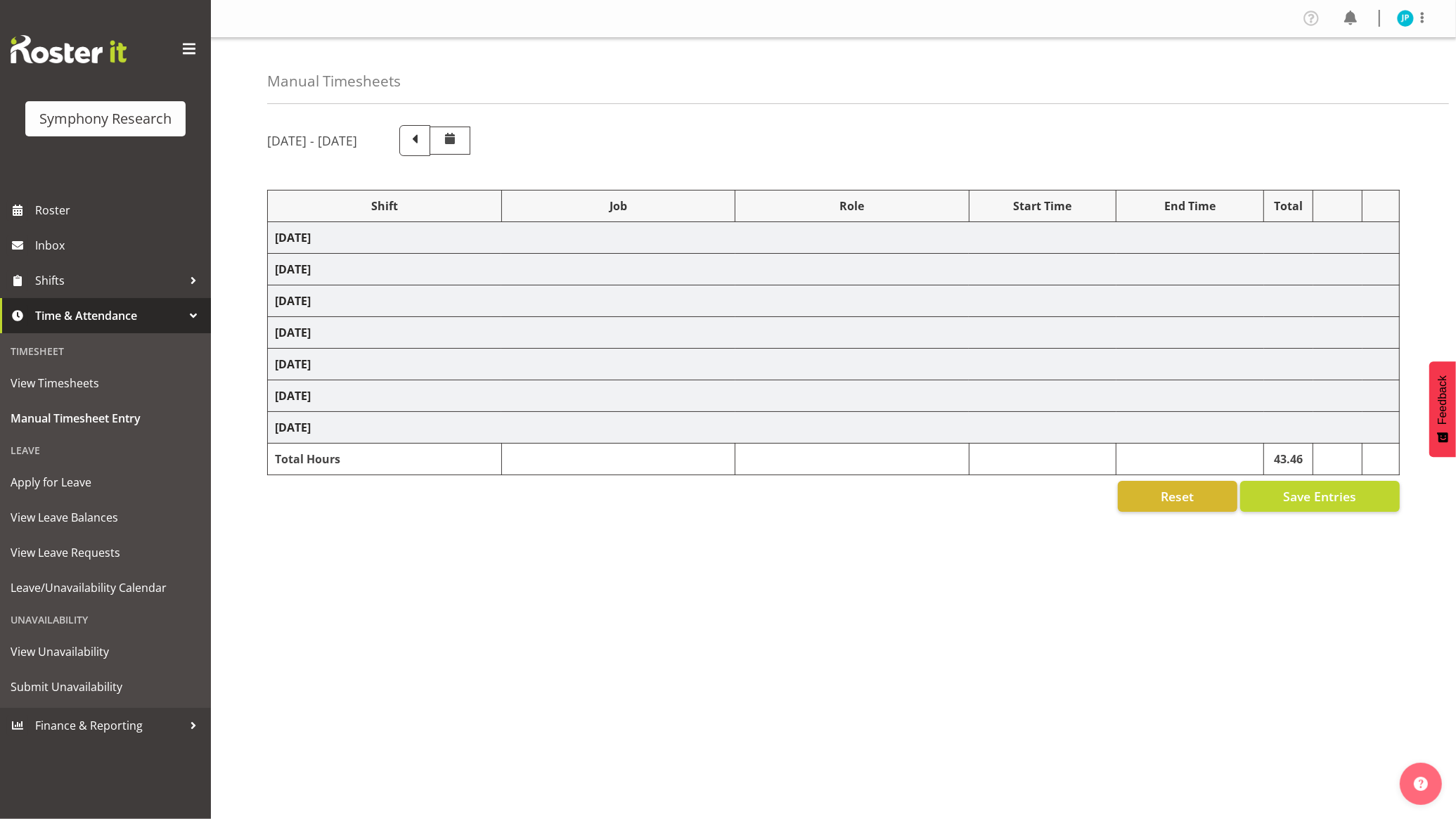
select select "10499"
select select "47"
select select "56692"
select select "10499"
select select "47"
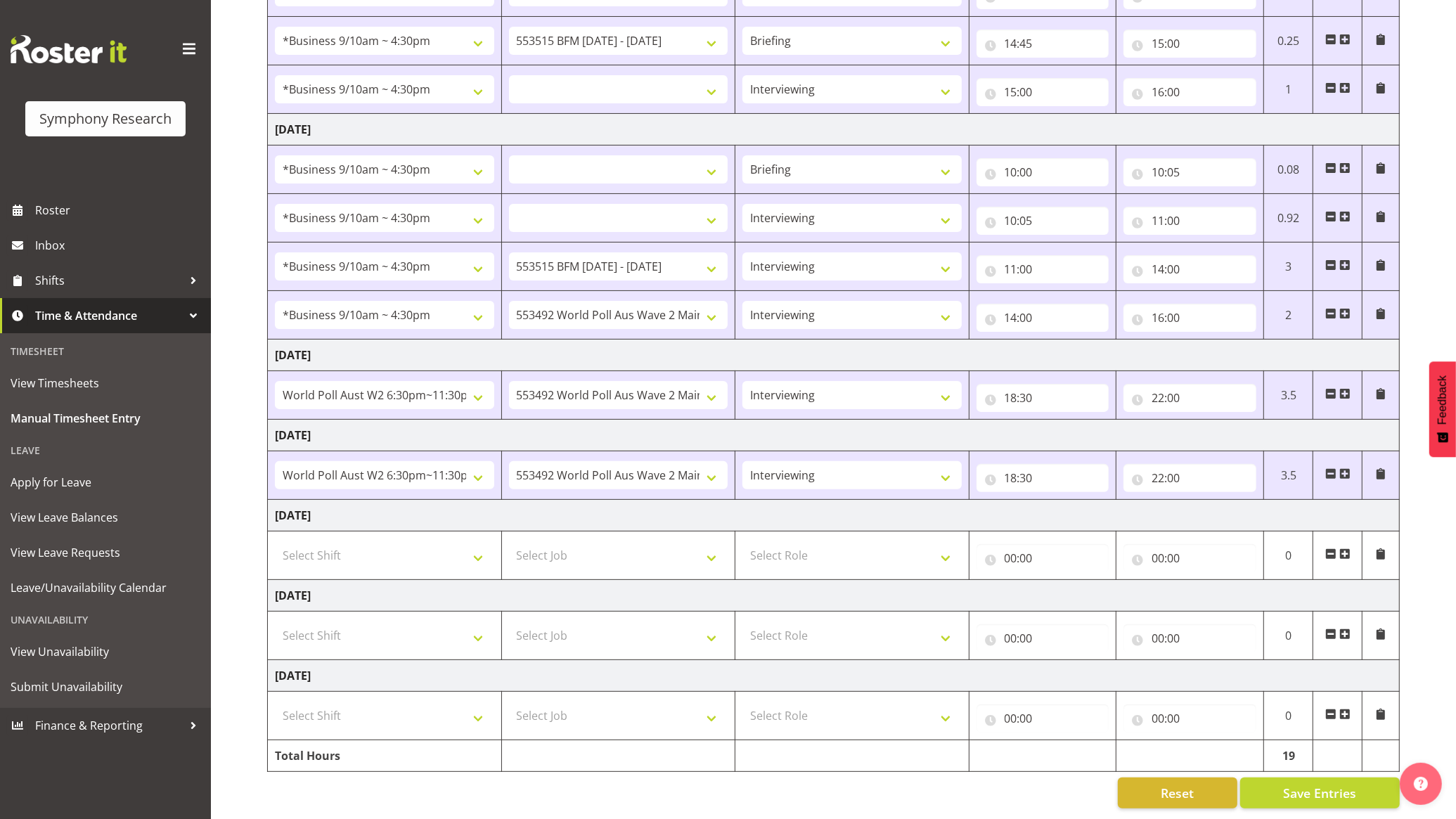
scroll to position [303, 0]
